Goal: Navigation & Orientation: Go to known website

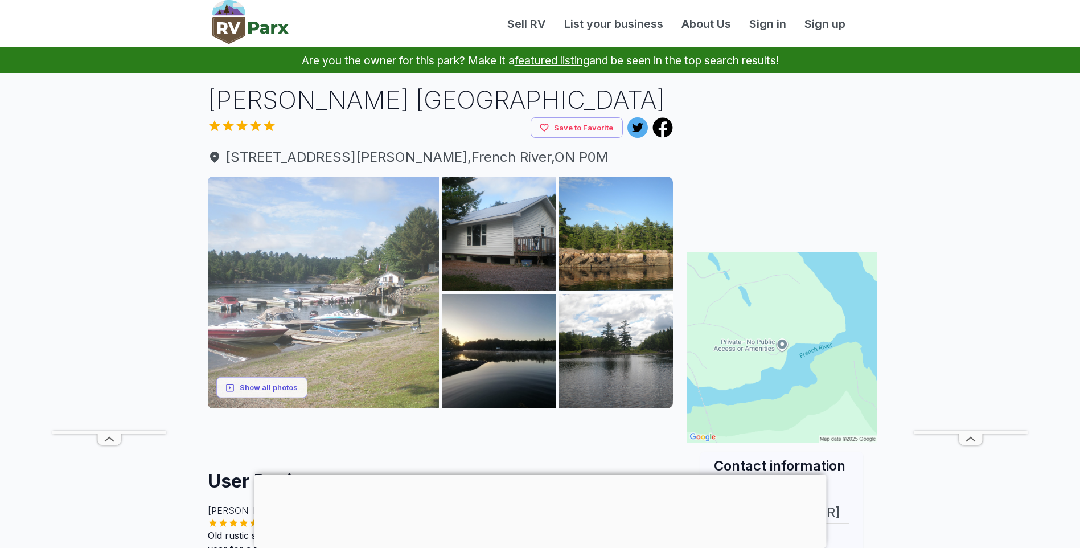
scroll to position [57, 0]
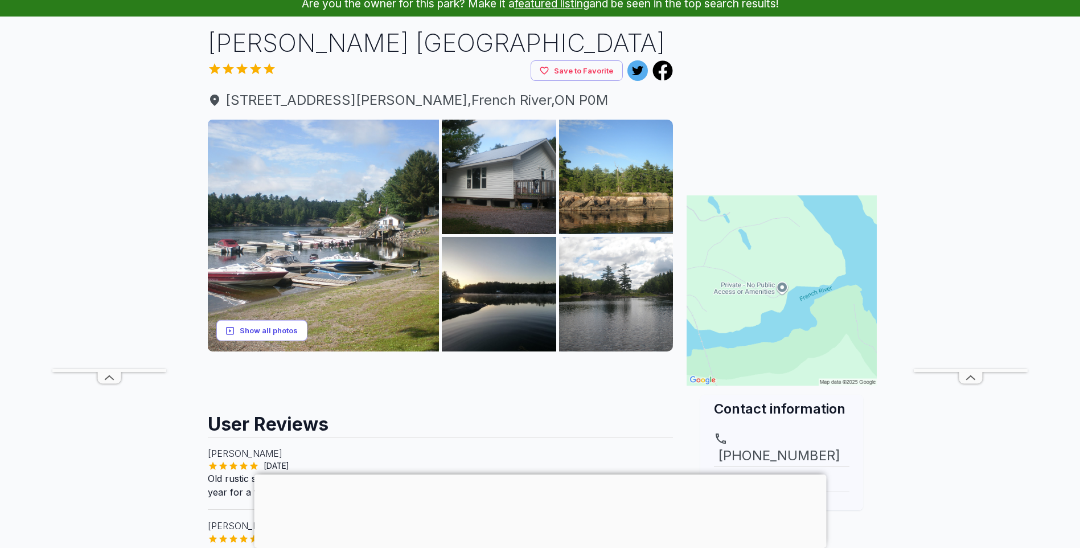
click at [269, 326] on button "Show all photos" at bounding box center [261, 330] width 91 height 21
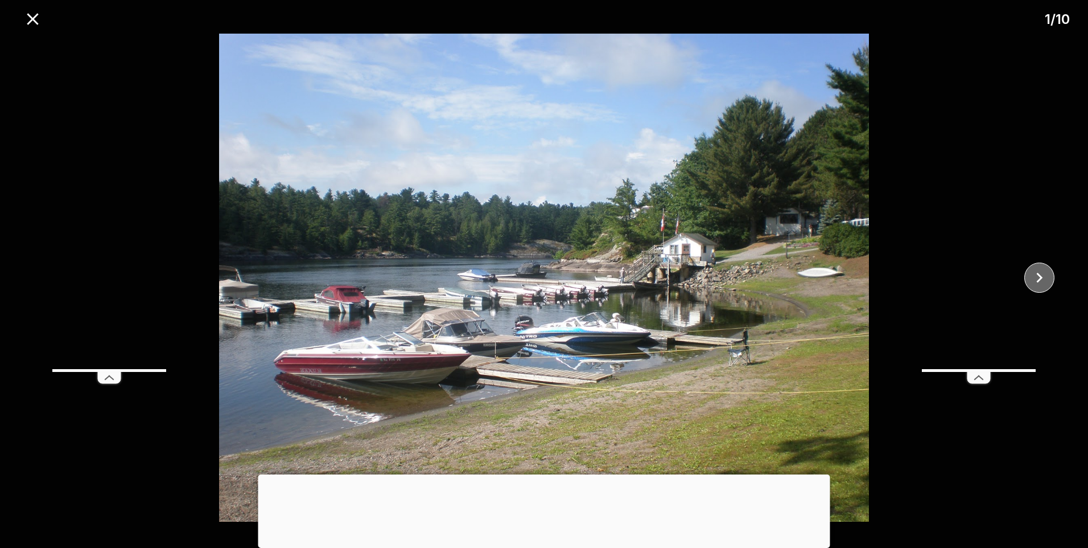
click at [1045, 276] on icon "close" at bounding box center [1040, 278] width 20 height 20
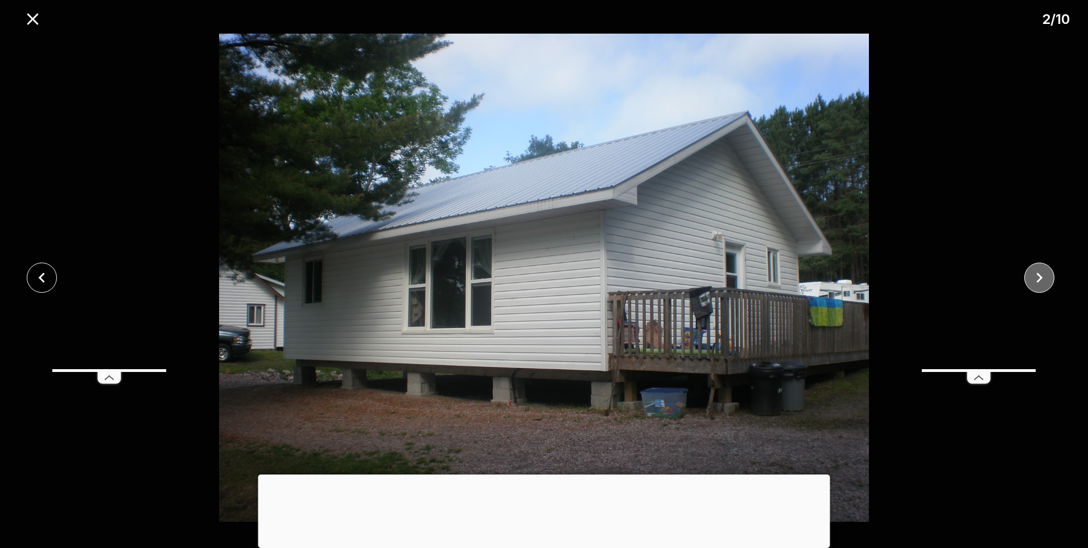
click at [1045, 276] on icon "close" at bounding box center [1040, 278] width 20 height 20
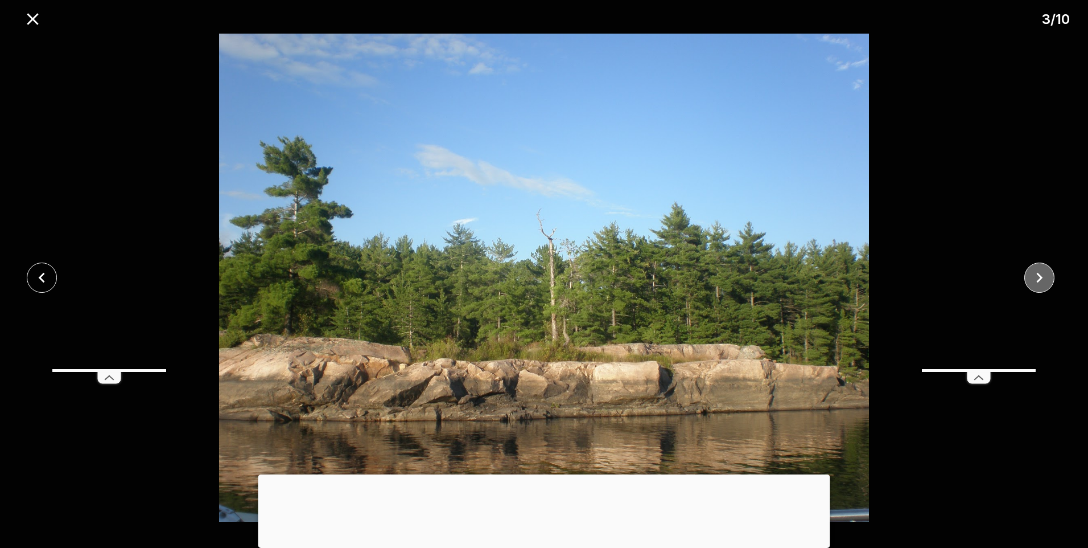
click at [1045, 276] on icon "close" at bounding box center [1040, 278] width 20 height 20
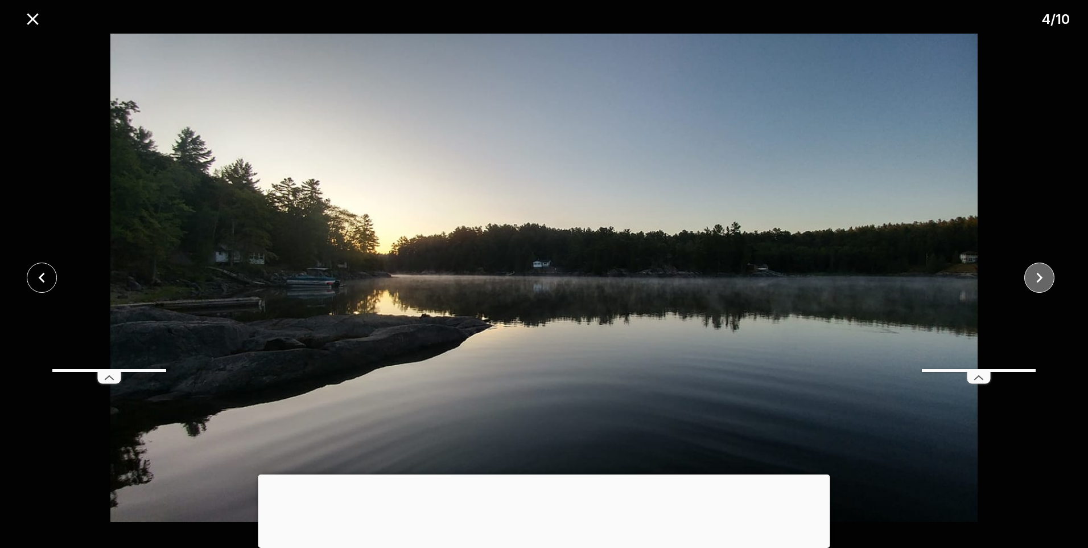
click at [1045, 276] on icon "close" at bounding box center [1040, 278] width 20 height 20
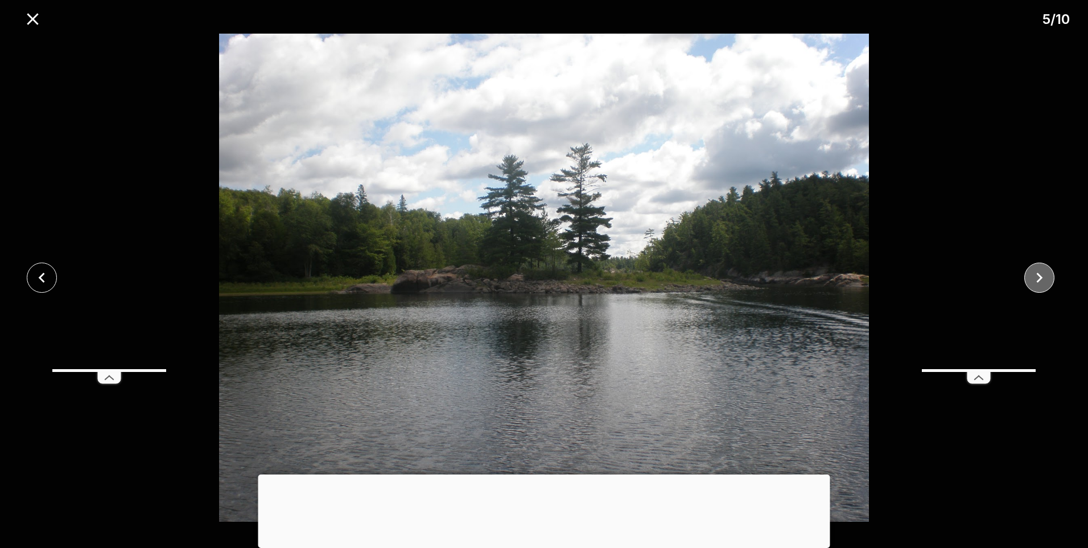
click at [1045, 276] on icon "close" at bounding box center [1040, 278] width 20 height 20
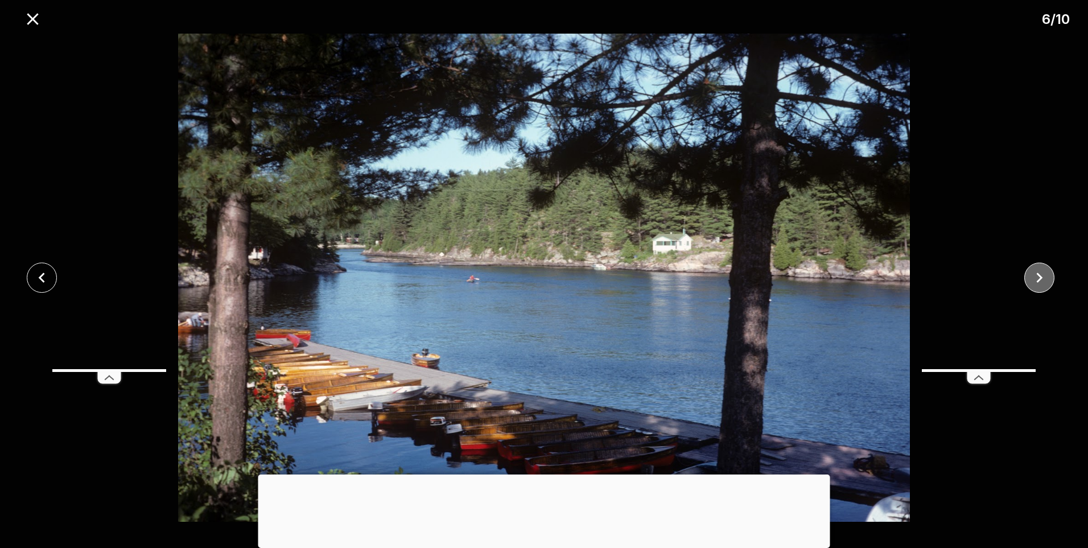
click at [1045, 276] on icon "close" at bounding box center [1040, 278] width 20 height 20
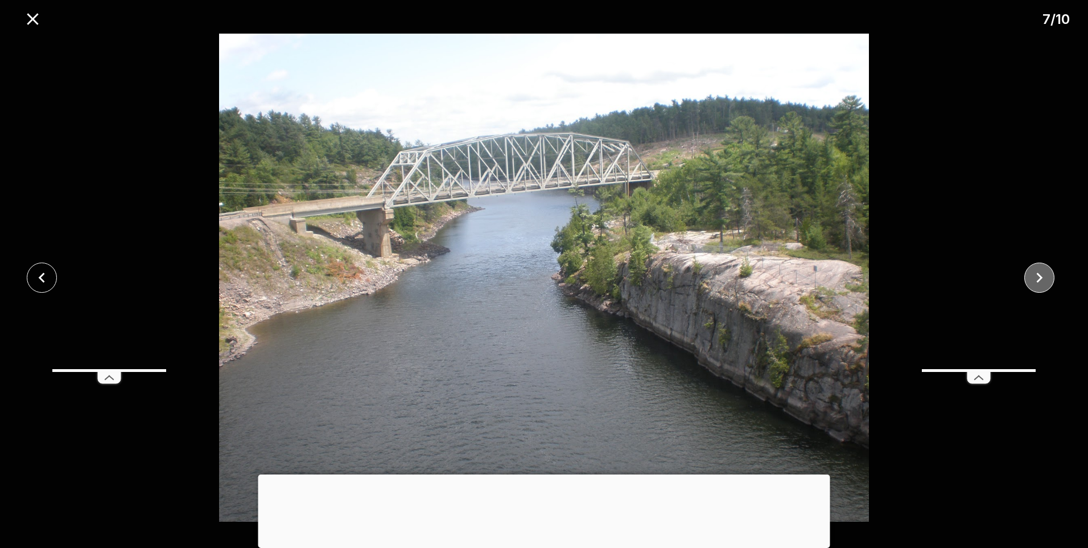
click at [1045, 276] on icon "close" at bounding box center [1040, 278] width 20 height 20
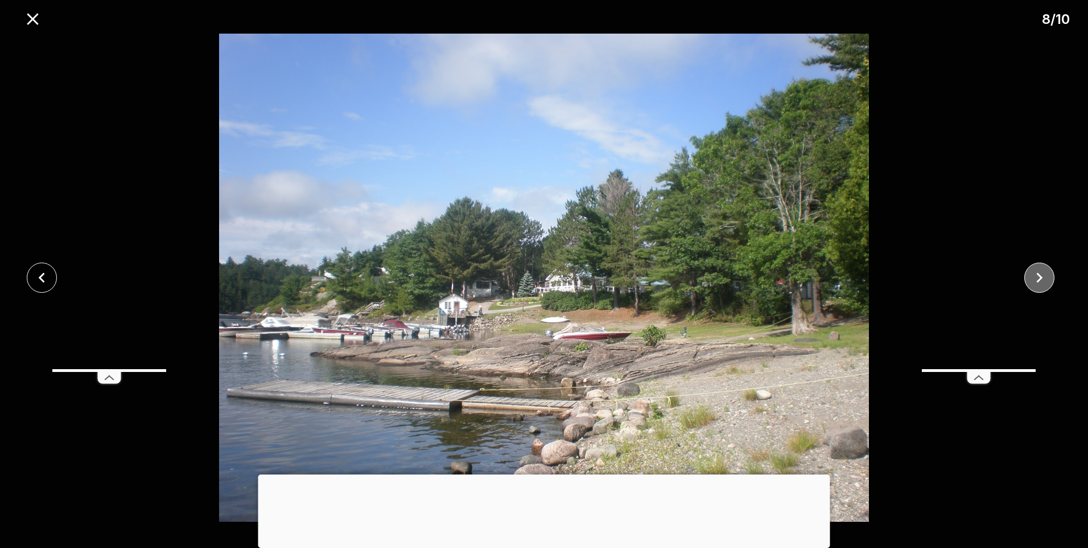
click at [1045, 276] on icon "close" at bounding box center [1040, 278] width 20 height 20
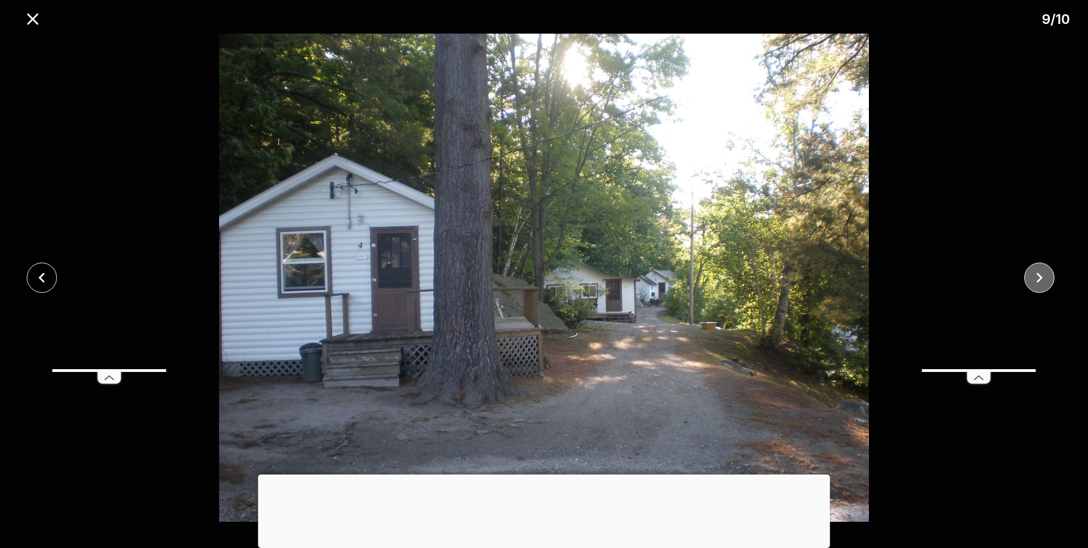
click at [1046, 276] on icon "close" at bounding box center [1040, 278] width 20 height 20
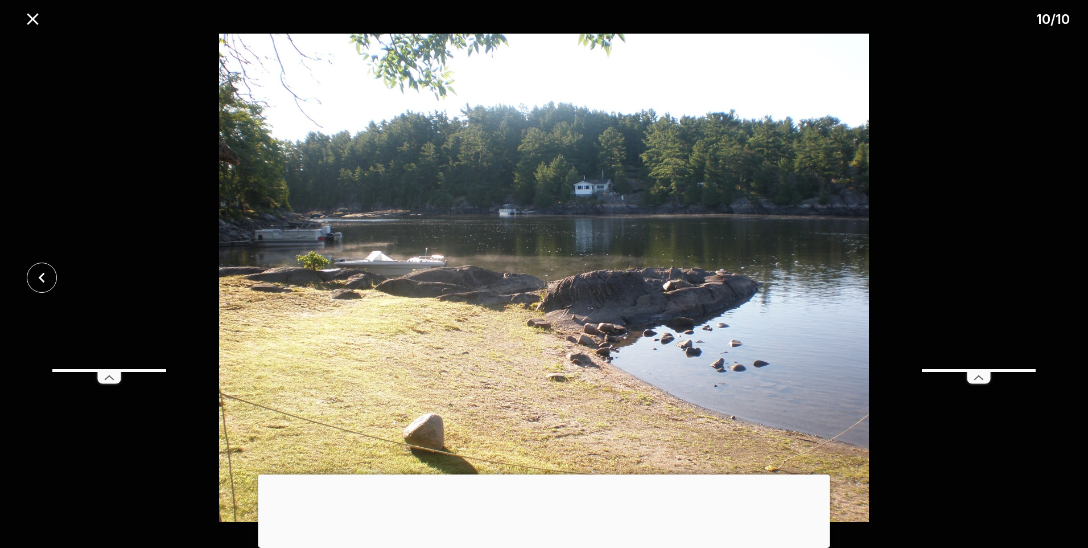
click at [1048, 276] on div at bounding box center [544, 278] width 1088 height 488
click at [31, 20] on icon "close" at bounding box center [32, 18] width 11 height 11
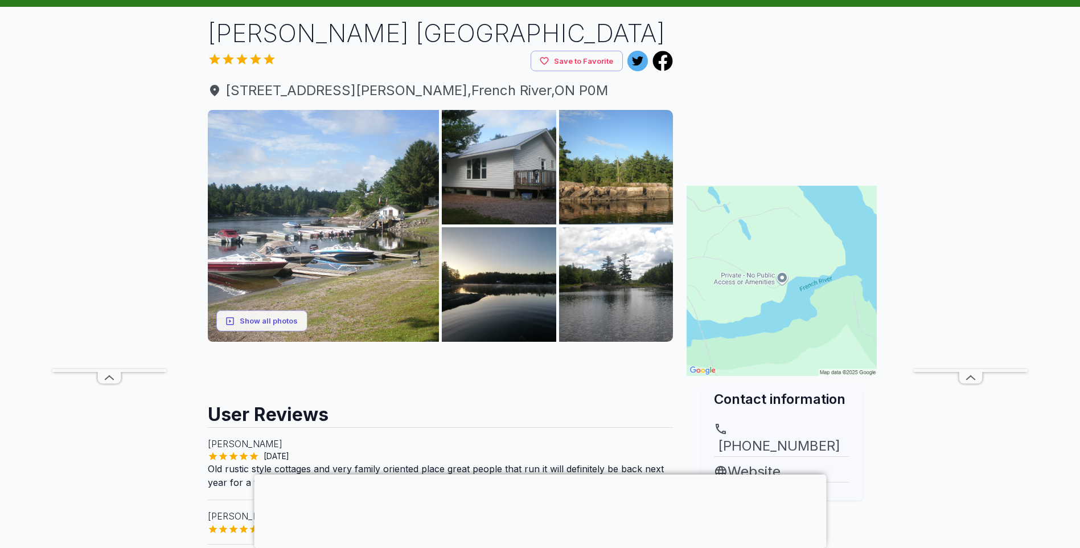
scroll to position [0, 0]
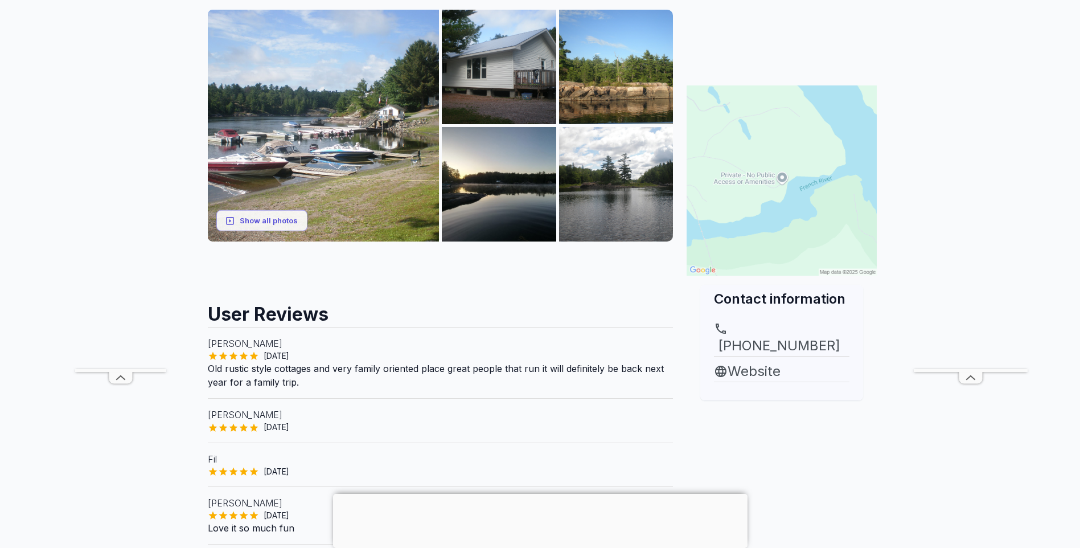
scroll to position [171, 0]
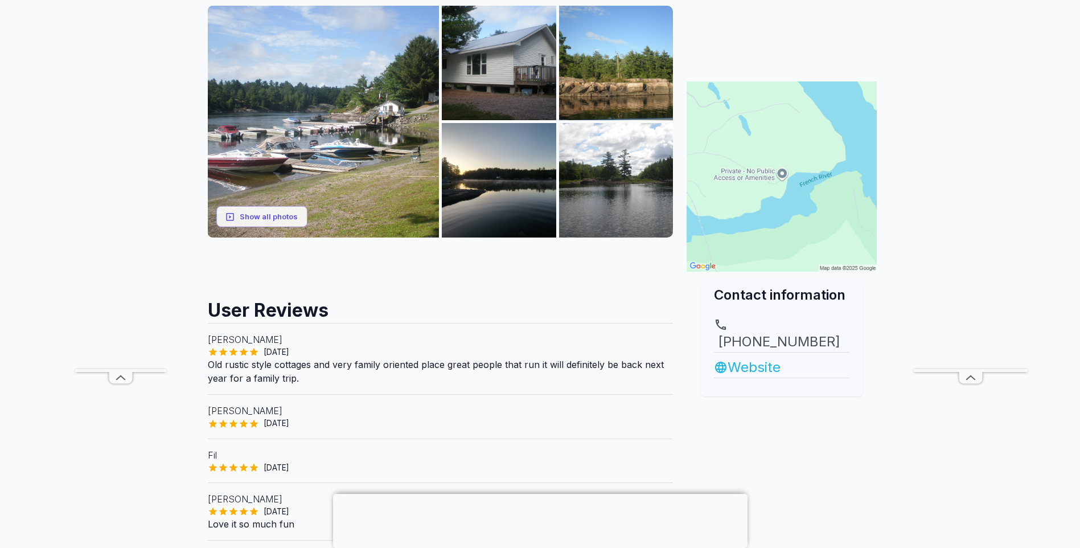
click at [757, 357] on link "Website" at bounding box center [781, 367] width 135 height 20
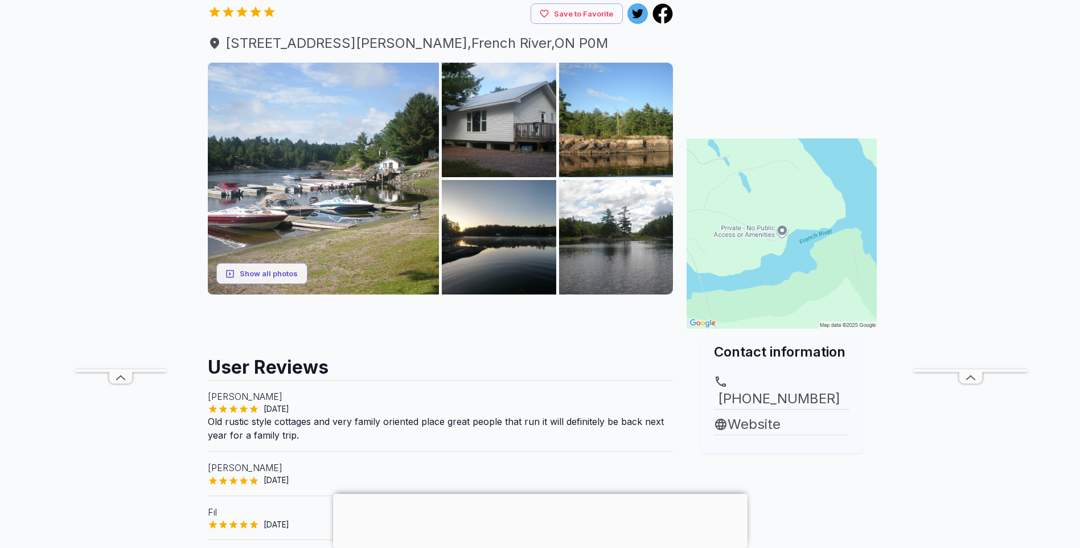
scroll to position [171, 0]
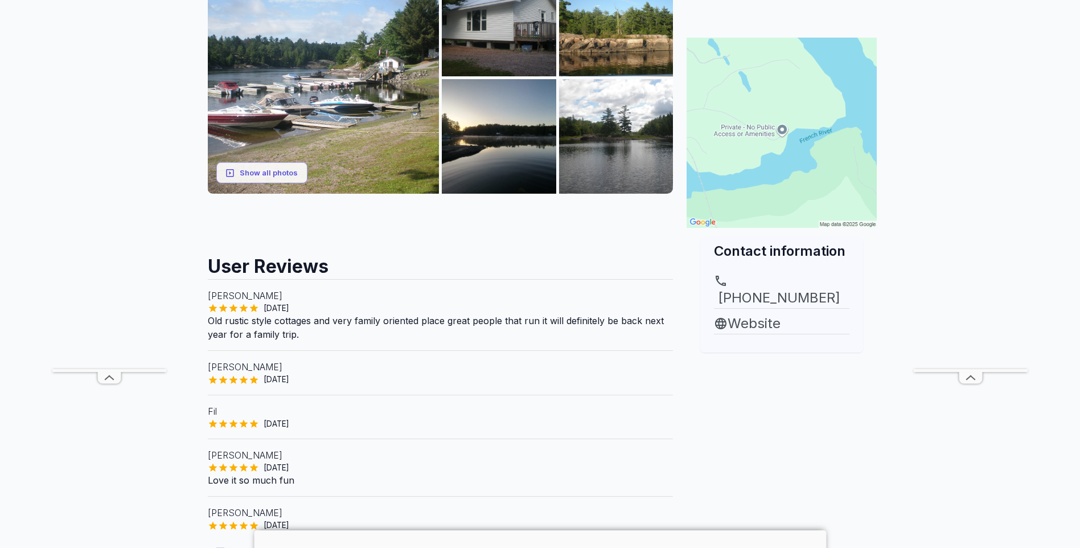
scroll to position [228, 0]
